Goal: Transaction & Acquisition: Obtain resource

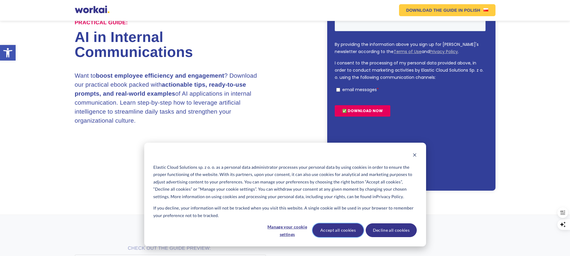
click at [338, 228] on button "Accept all cookies" at bounding box center [337, 231] width 51 height 14
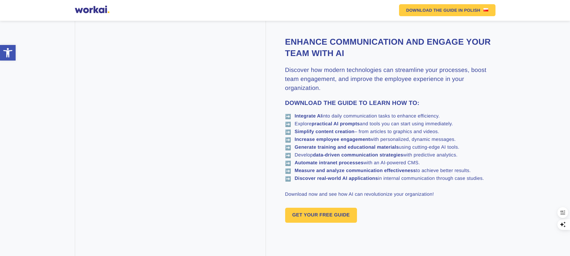
scroll to position [347, 0]
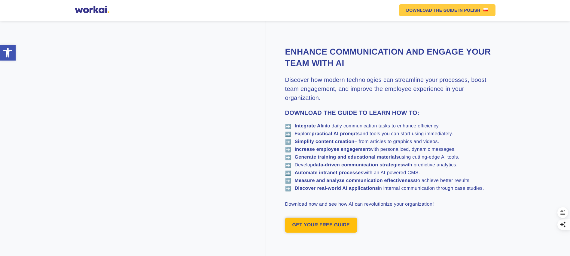
click at [328, 218] on link "GET YOUR FREE GUIDE" at bounding box center [321, 225] width 72 height 15
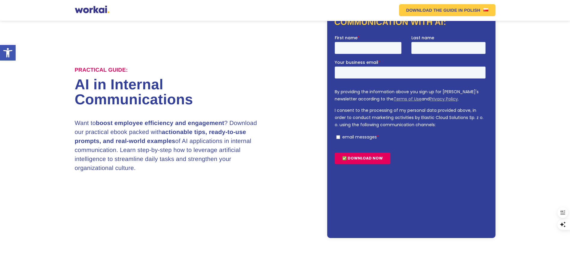
scroll to position [52, 0]
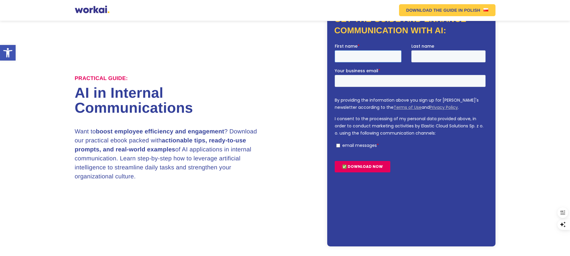
click at [363, 58] on input "First name *" at bounding box center [367, 56] width 67 height 12
type input "Mairah"
type input "Sheikh"
click at [405, 83] on input "maira.sheikh43@yahoo.com" at bounding box center [409, 81] width 151 height 12
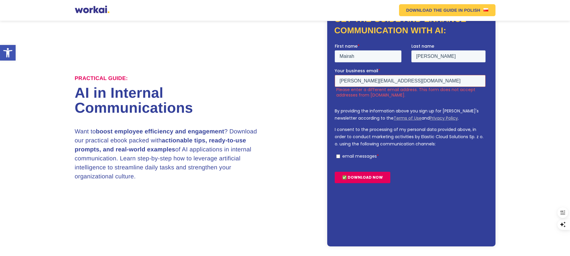
click at [405, 83] on input "maira.sheikh43@yahoo.com" at bounding box center [409, 81] width 151 height 12
click at [405, 80] on input "mairasheikh650@gmail.com" at bounding box center [409, 81] width 151 height 12
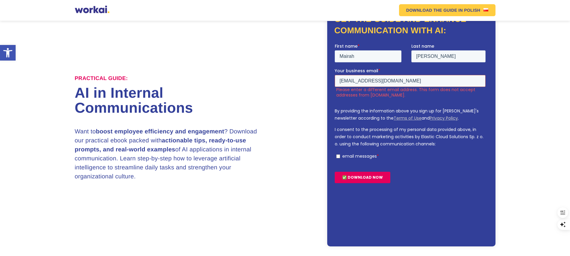
type input "maira.sheikh43@yahoo.com"
click at [396, 81] on input "maira.sheikh43@yahoo.com" at bounding box center [409, 81] width 151 height 12
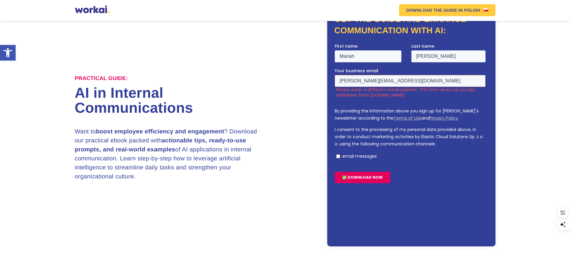
click at [338, 155] on input "email messages *" at bounding box center [338, 157] width 4 height 4
click at [394, 80] on input "maira.sheikh43@yahoo.com" at bounding box center [409, 81] width 151 height 12
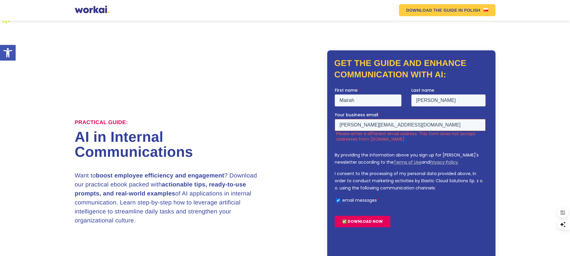
scroll to position [3, 0]
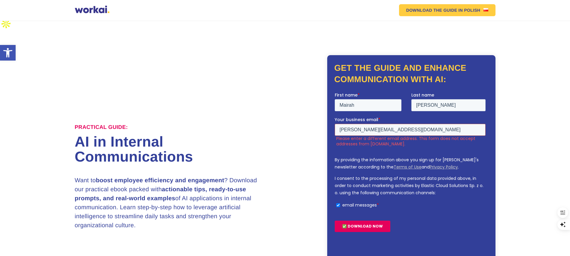
click at [411, 131] on input "maira.sheikh43@yahoo.com" at bounding box center [409, 130] width 151 height 12
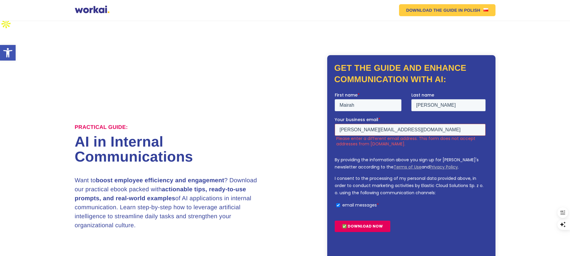
click at [417, 131] on input "maira.sheikh43@yahoo.com" at bounding box center [409, 130] width 151 height 12
drag, startPoint x: 294, startPoint y: 159, endPoint x: 301, endPoint y: 160, distance: 6.4
click at [294, 159] on div "Practical Guide: AI in Internal Communications Want to boost employee efficienc…" at bounding box center [285, 175] width 420 height 241
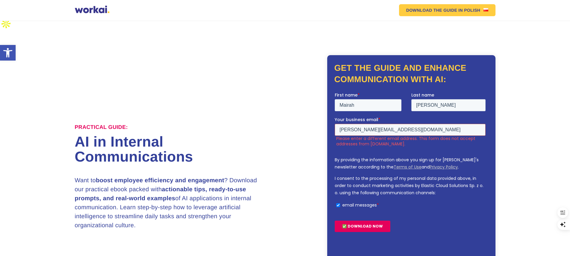
click at [411, 128] on input "maira.sheikh43@yahoo.com" at bounding box center [409, 130] width 151 height 12
click at [419, 65] on h2 "Get the guide and enhance communication with AI:" at bounding box center [411, 73] width 154 height 23
click at [357, 207] on p "email messages" at bounding box center [359, 205] width 35 height 6
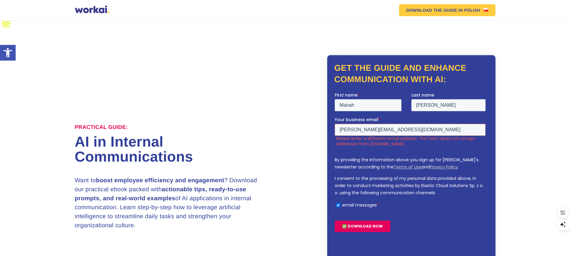
click at [340, 207] on input "email messages *" at bounding box center [338, 206] width 4 height 4
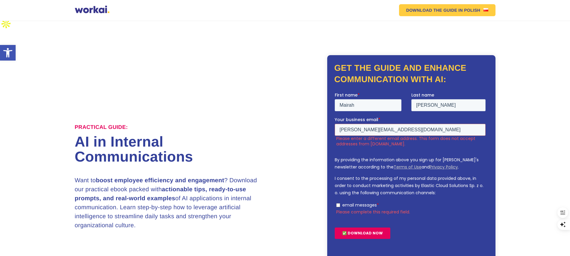
click at [359, 206] on p "email messages" at bounding box center [359, 205] width 35 height 6
click at [340, 206] on input "email messages *" at bounding box center [338, 206] width 4 height 4
checkbox input "true"
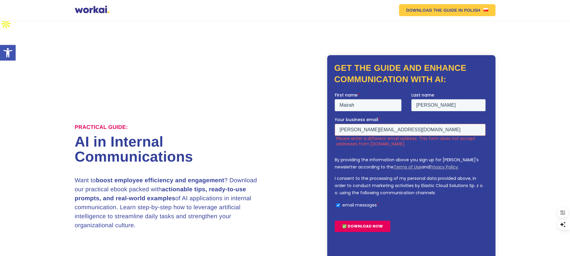
click at [357, 226] on input "✅ DOWNLOAD NOW" at bounding box center [362, 226] width 56 height 11
click at [408, 129] on input "maira.sheikh43@yahoo.com" at bounding box center [409, 130] width 151 height 12
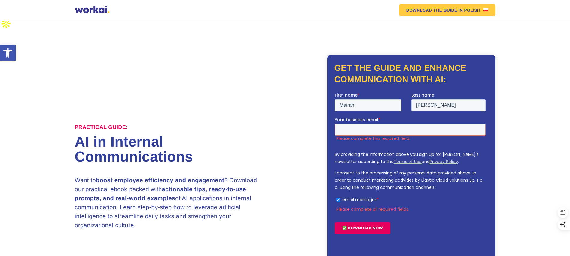
click at [418, 228] on div "✅ DOWNLOAD NOW" at bounding box center [410, 229] width 153 height 22
click at [353, 132] on input "Your business email *" at bounding box center [409, 130] width 151 height 12
paste input "ceo@thedigicrew.com"
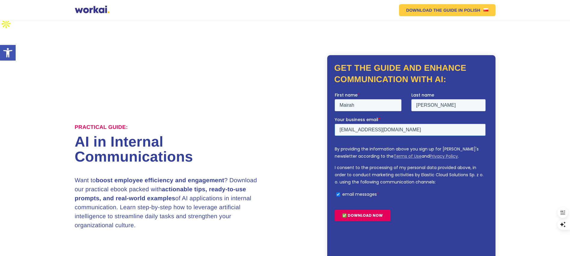
type input "ceo@thedigicrew.com"
click at [356, 215] on input "✅ DOWNLOAD NOW" at bounding box center [362, 215] width 56 height 11
